Goal: Navigation & Orientation: Find specific page/section

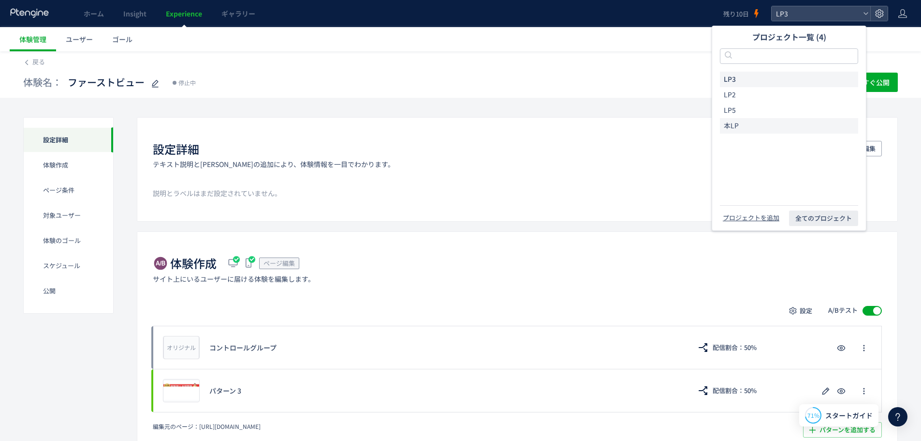
click at [737, 127] on span "本LP" at bounding box center [731, 126] width 15 height 10
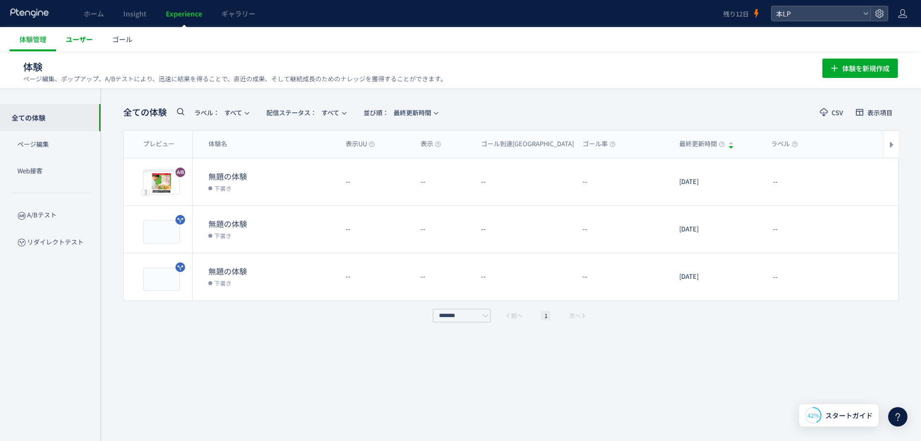
click at [72, 38] on span "ユーザー" at bounding box center [79, 39] width 27 height 10
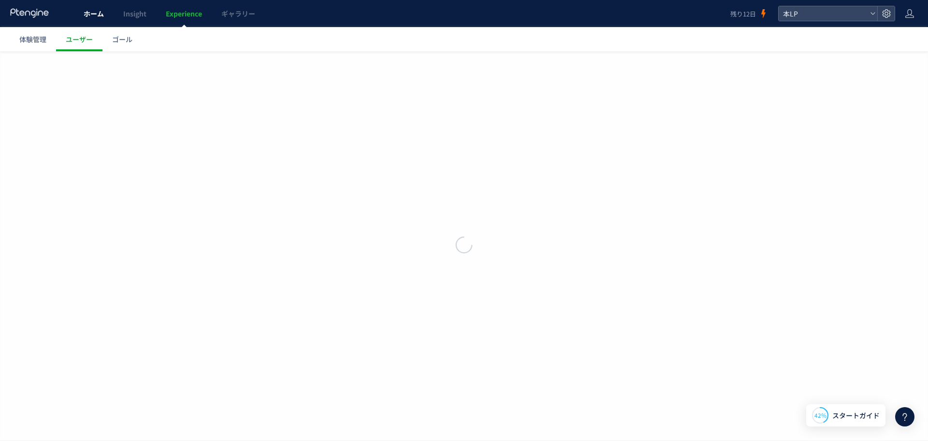
click at [103, 19] on link "ホーム" at bounding box center [94, 13] width 40 height 27
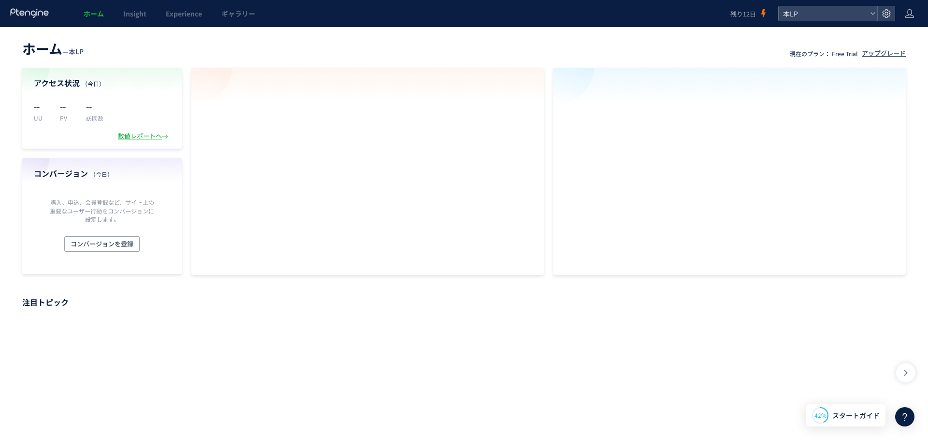
click at [130, 17] on div at bounding box center [464, 220] width 928 height 441
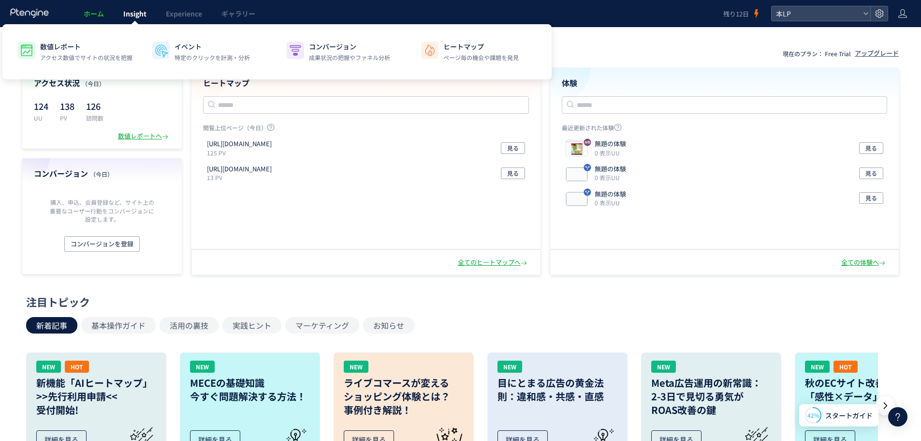
click at [132, 20] on link "Insight" at bounding box center [135, 13] width 43 height 27
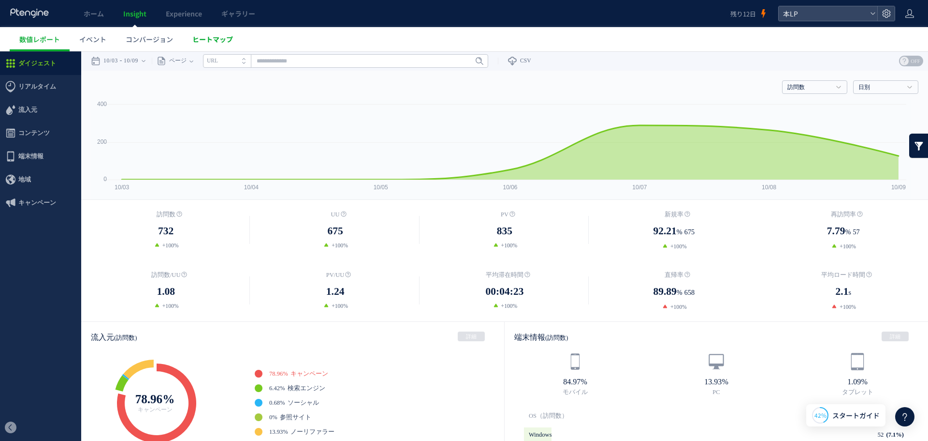
click at [212, 47] on link "ヒートマップ" at bounding box center [213, 39] width 60 height 24
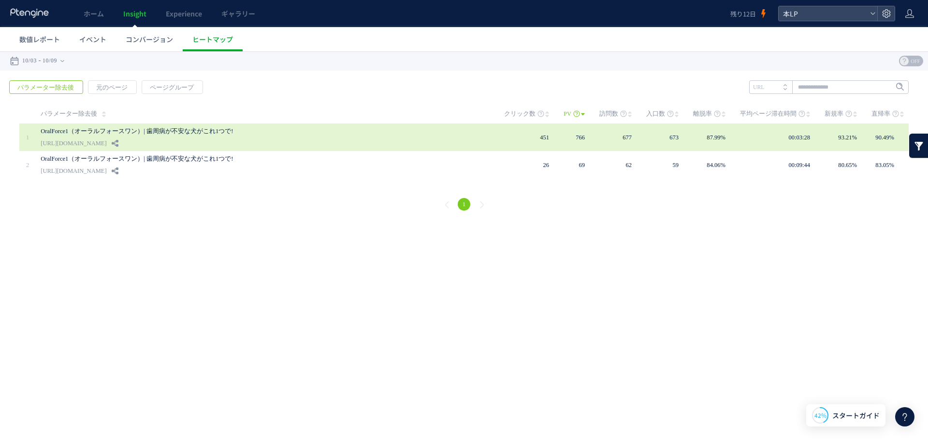
click at [242, 127] on link "OralForce1（オーラルフォースワン）| 歯周病が不安な犬がこれ1つで!" at bounding box center [263, 131] width 445 height 12
